Goal: Navigation & Orientation: Find specific page/section

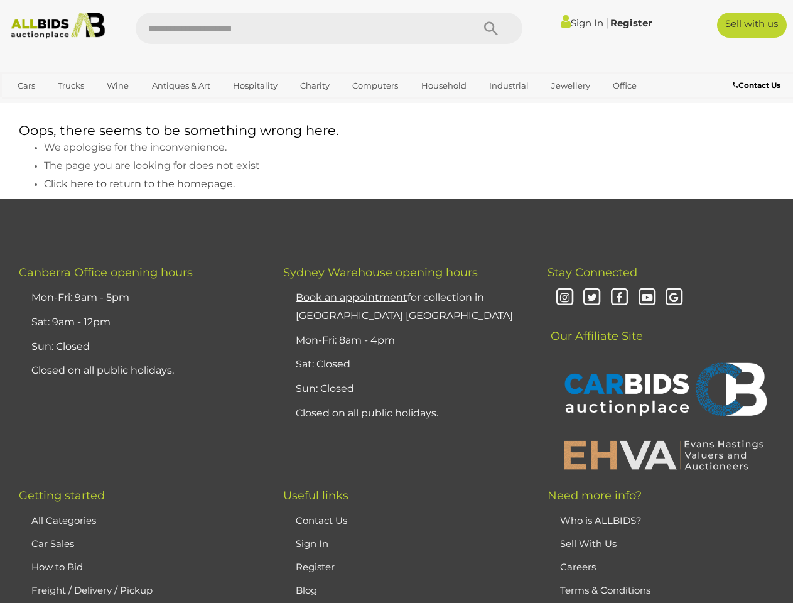
click at [491, 28] on icon "Search" at bounding box center [491, 28] width 14 height 19
click at [26, 85] on link "Cars" at bounding box center [26, 85] width 34 height 21
click at [71, 85] on link "Trucks" at bounding box center [71, 85] width 43 height 21
click at [117, 85] on link "Wine" at bounding box center [118, 85] width 38 height 21
click at [180, 85] on link "Antiques & Art" at bounding box center [181, 85] width 75 height 21
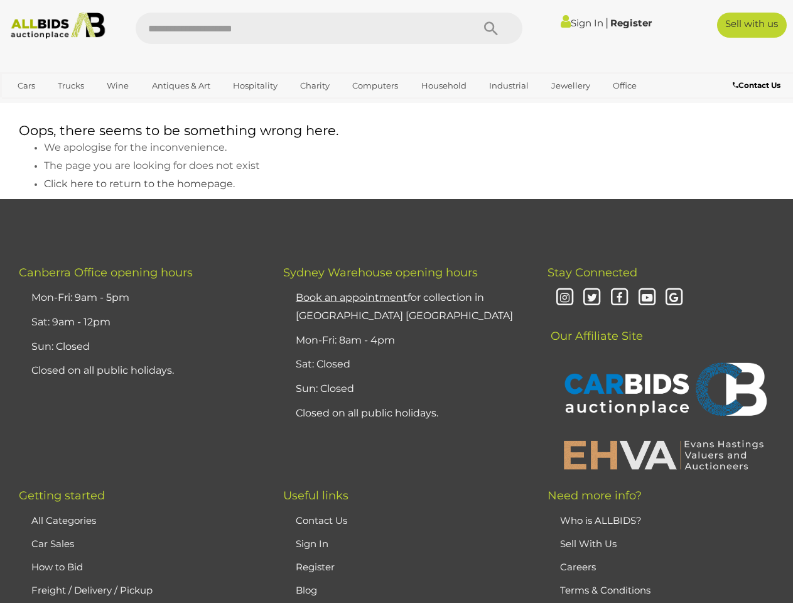
click at [254, 85] on link "Hospitality" at bounding box center [255, 85] width 61 height 21
click at [314, 85] on link "Charity" at bounding box center [315, 85] width 46 height 21
click at [374, 85] on link "Computers" at bounding box center [375, 85] width 62 height 21
click at [442, 85] on link "Household" at bounding box center [444, 85] width 62 height 21
click at [507, 85] on link "Industrial" at bounding box center [509, 85] width 56 height 21
